Goal: Obtain resource: Obtain resource

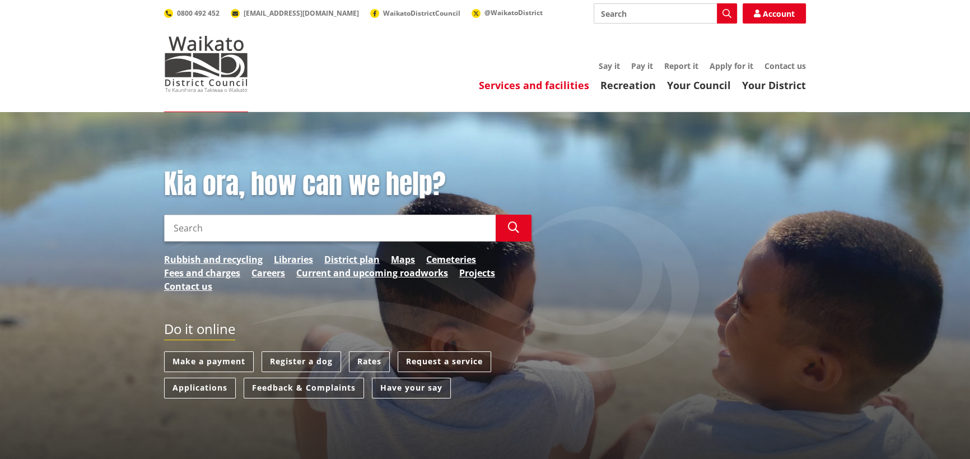
click at [556, 84] on link "Services and facilities" at bounding box center [534, 84] width 110 height 13
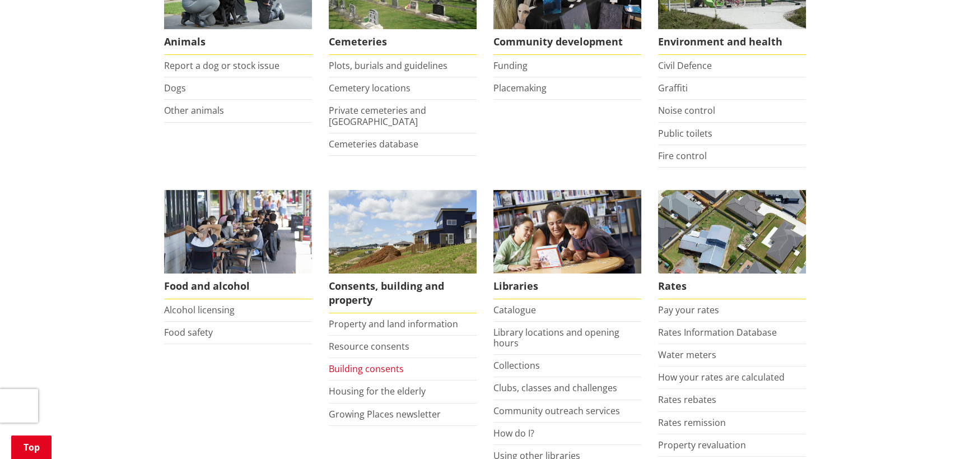
scroll to position [356, 0]
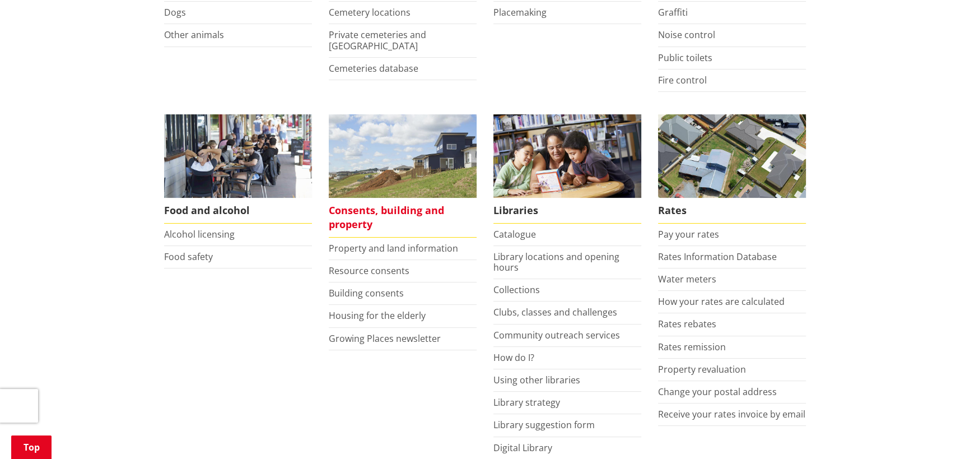
click at [391, 211] on span "Consents, building and property" at bounding box center [403, 218] width 148 height 40
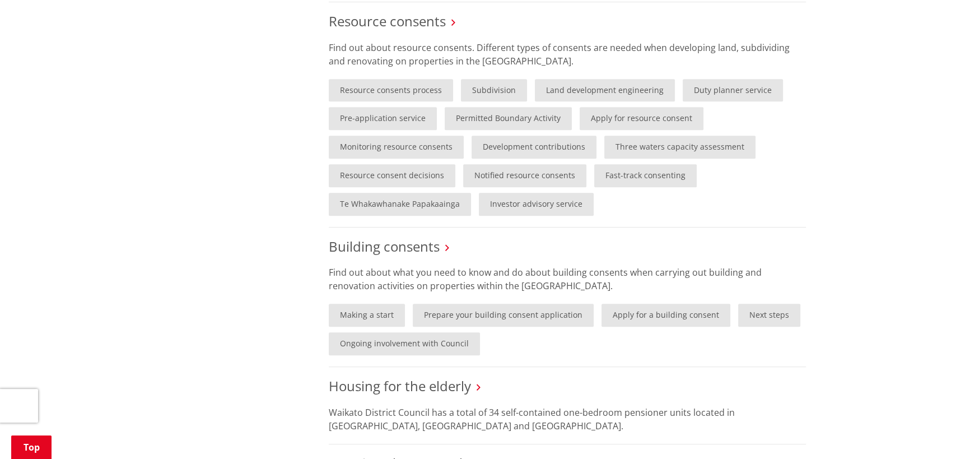
scroll to position [713, 0]
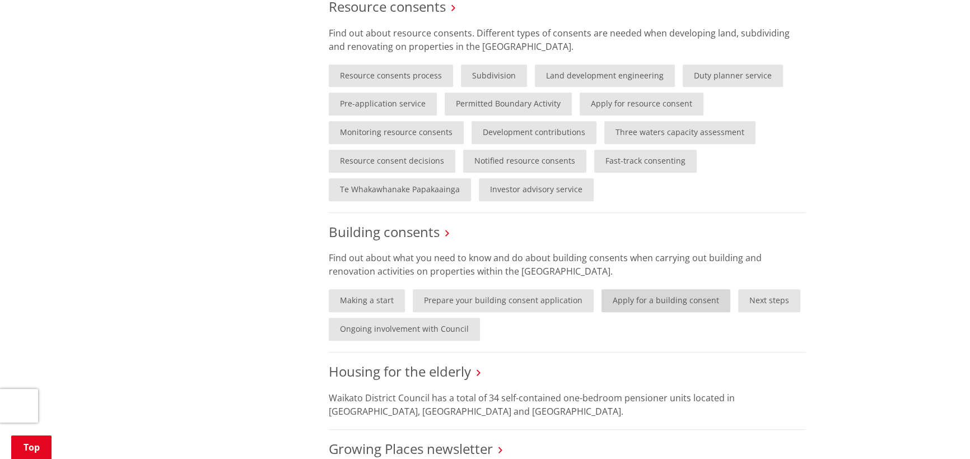
click at [648, 301] on link "Apply for a building consent" at bounding box center [666, 300] width 129 height 23
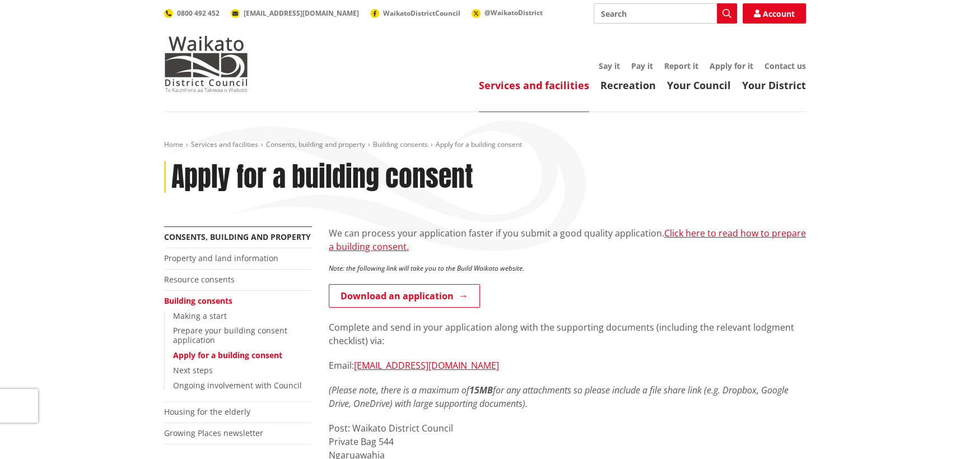
click at [615, 11] on input "Search" at bounding box center [665, 13] width 143 height 20
type input "lodgement checklist"
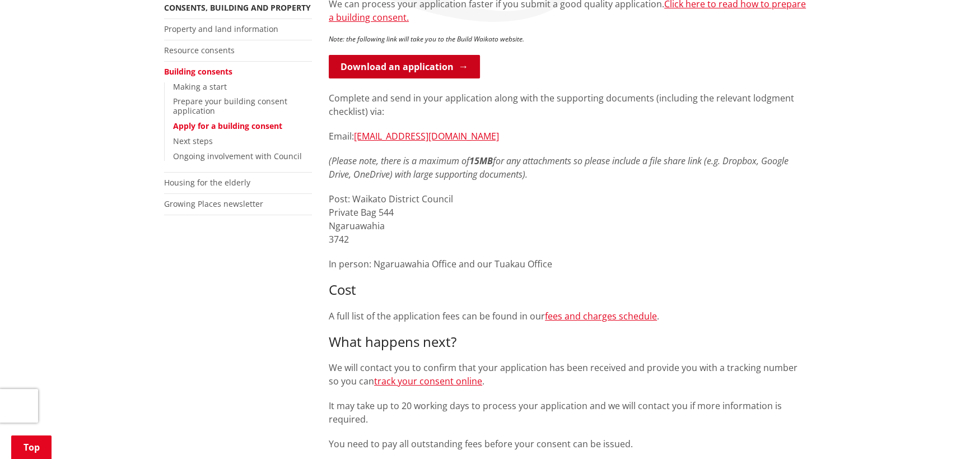
scroll to position [254, 0]
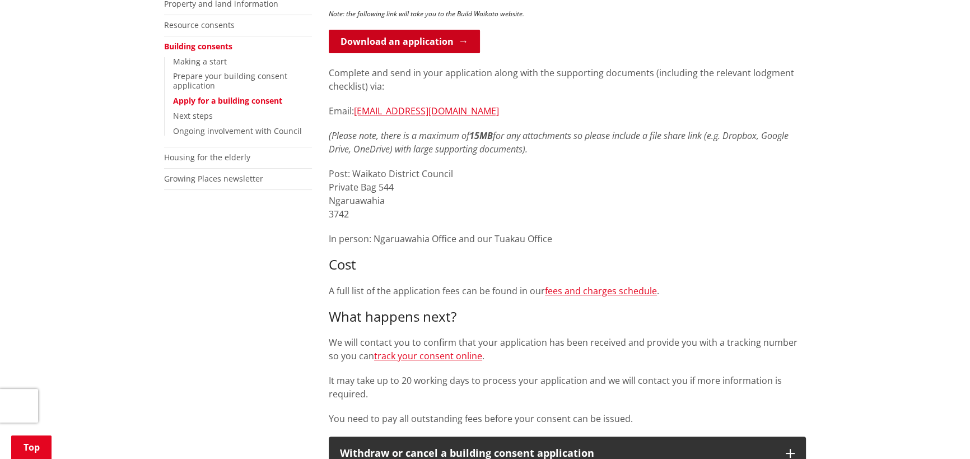
click at [409, 42] on link "Download an application" at bounding box center [404, 42] width 151 height 24
